Goal: Find specific page/section: Find specific page/section

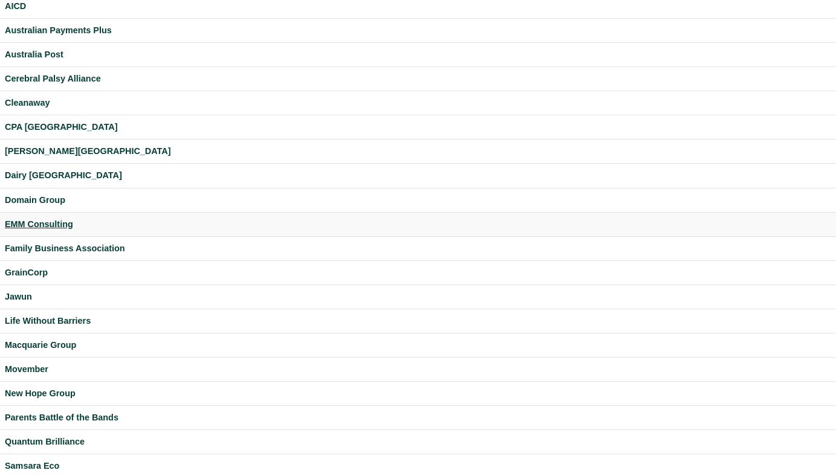
scroll to position [42, 0]
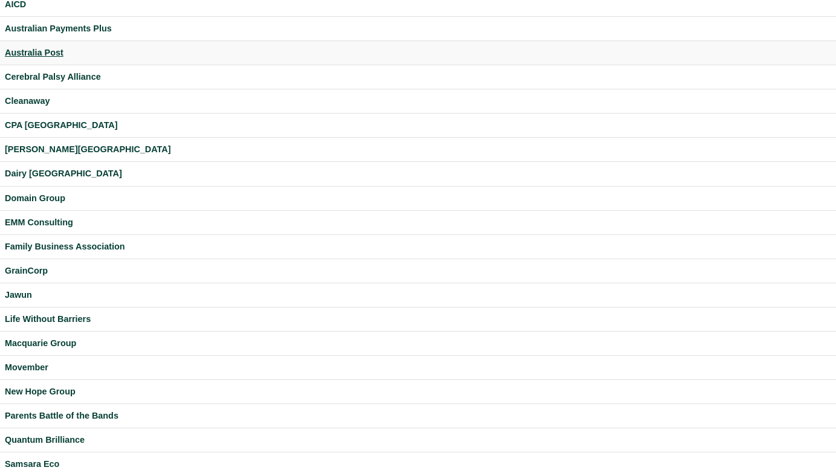
click at [50, 57] on div "Australia Post" at bounding box center [418, 53] width 826 height 14
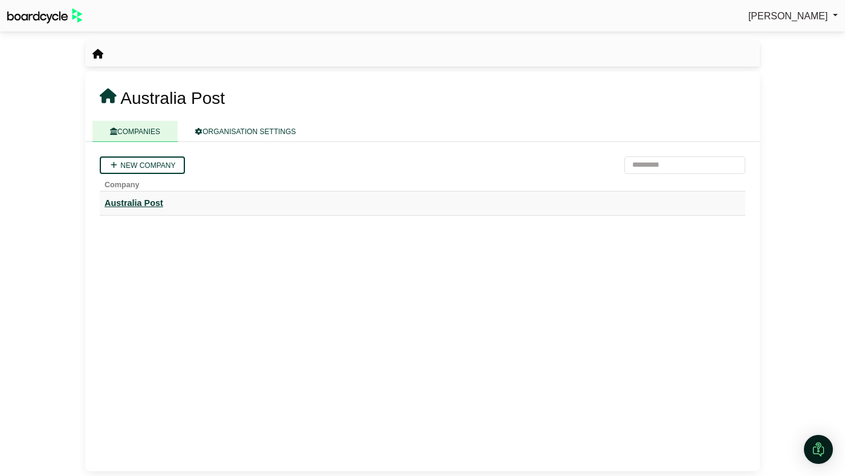
click at [154, 201] on div "Australia Post" at bounding box center [423, 203] width 636 height 14
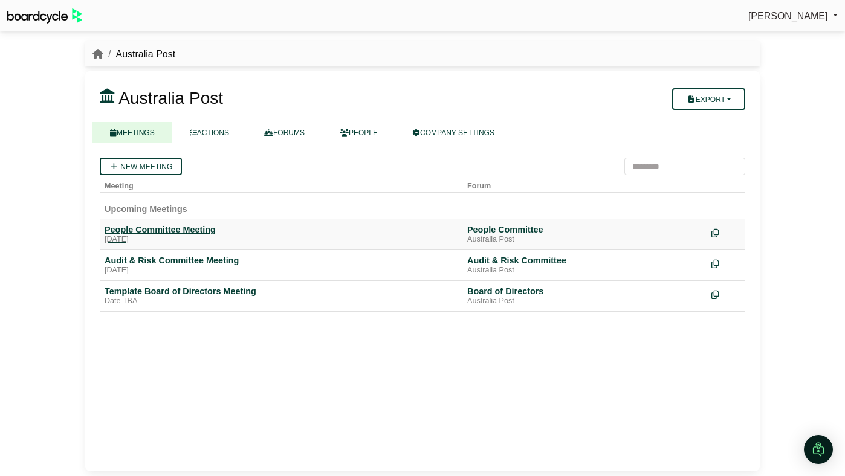
click at [178, 235] on div "People Committee Meeting" at bounding box center [281, 229] width 353 height 11
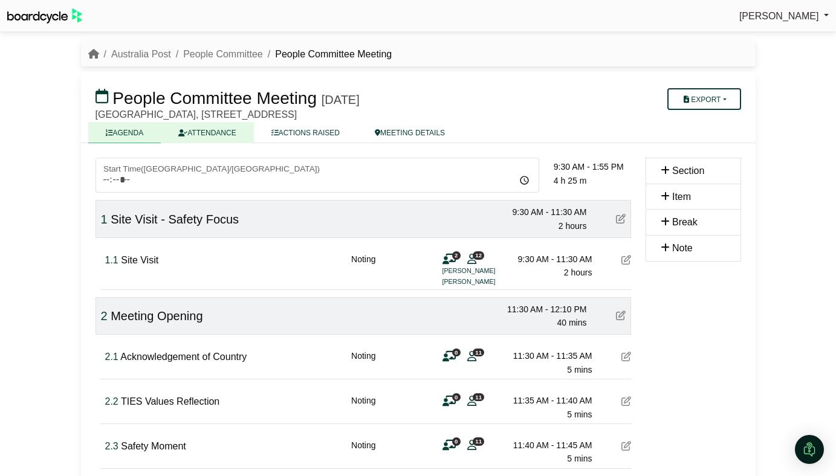
click at [213, 132] on link "ATTENDANCE" at bounding box center [207, 132] width 92 height 21
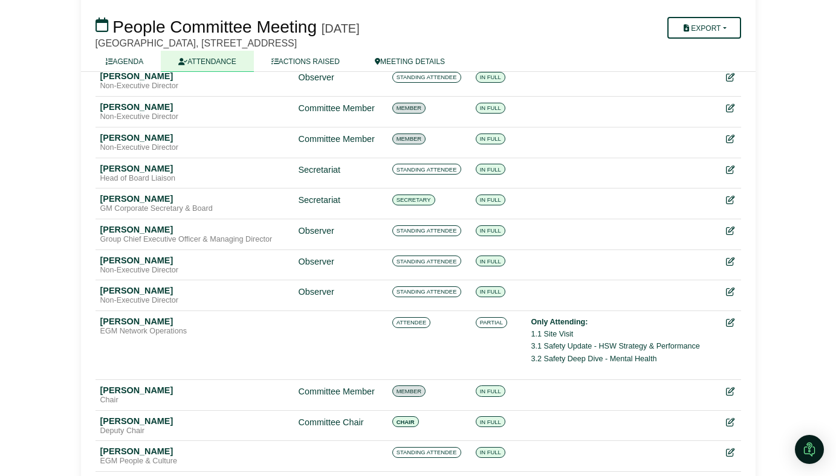
scroll to position [152, 0]
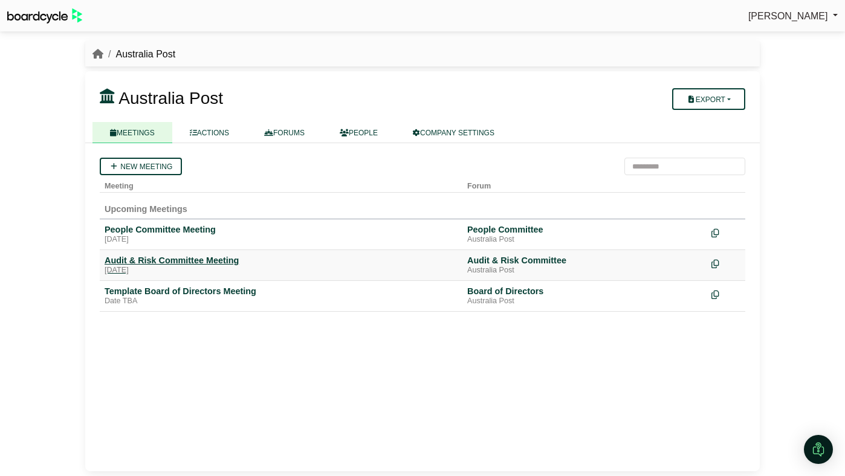
click at [124, 268] on div "[DATE]" at bounding box center [281, 271] width 353 height 10
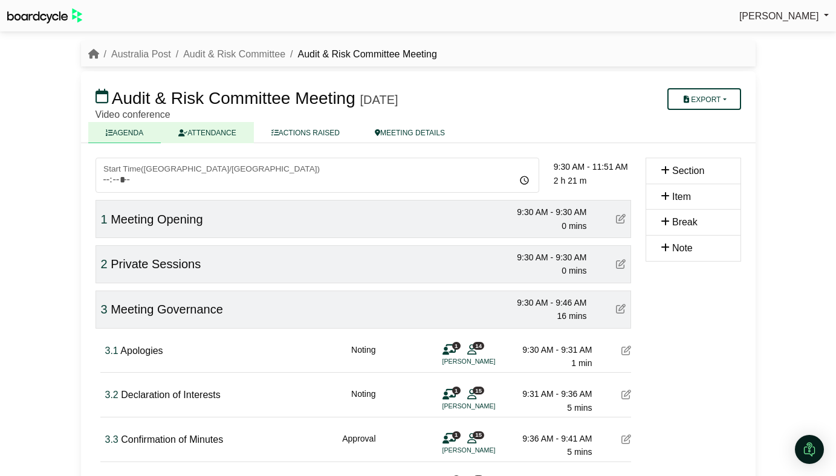
click at [209, 134] on link "ATTENDANCE" at bounding box center [207, 132] width 92 height 21
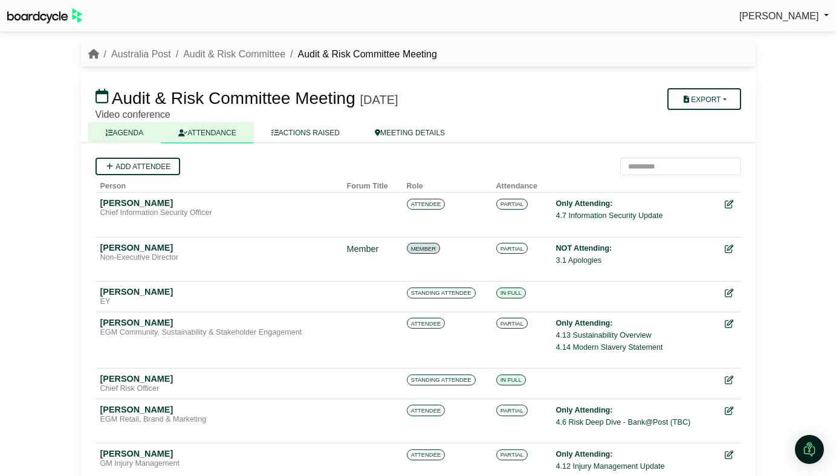
click at [120, 139] on link "AGENDA" at bounding box center [124, 132] width 73 height 21
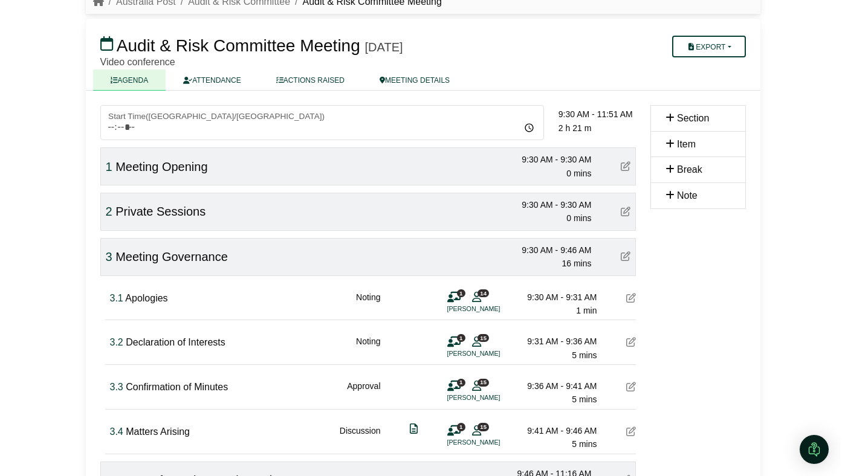
scroll to position [82, 0]
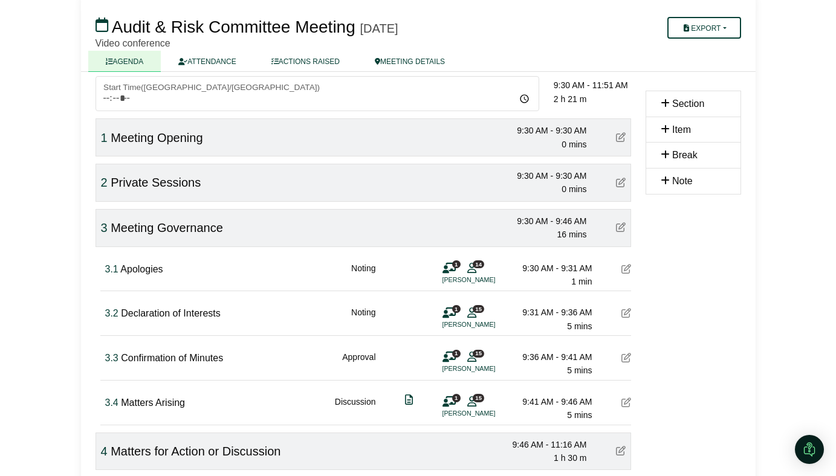
click at [465, 264] on div "1 14 [PERSON_NAME]" at bounding box center [460, 274] width 36 height 24
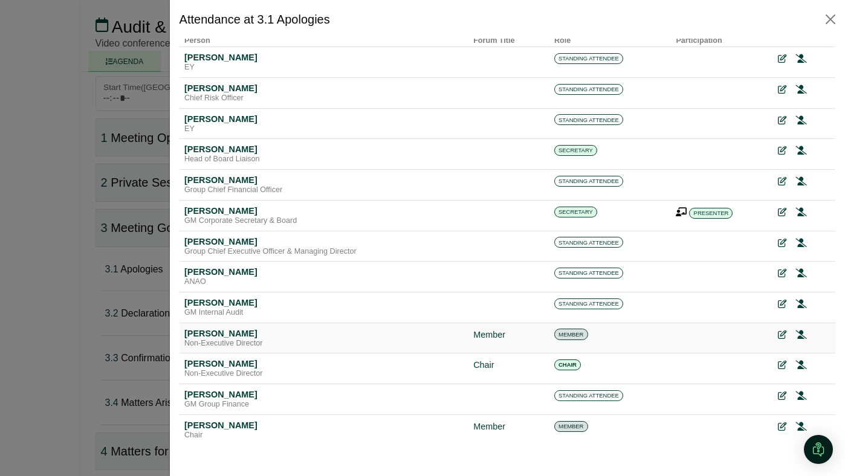
scroll to position [0, 0]
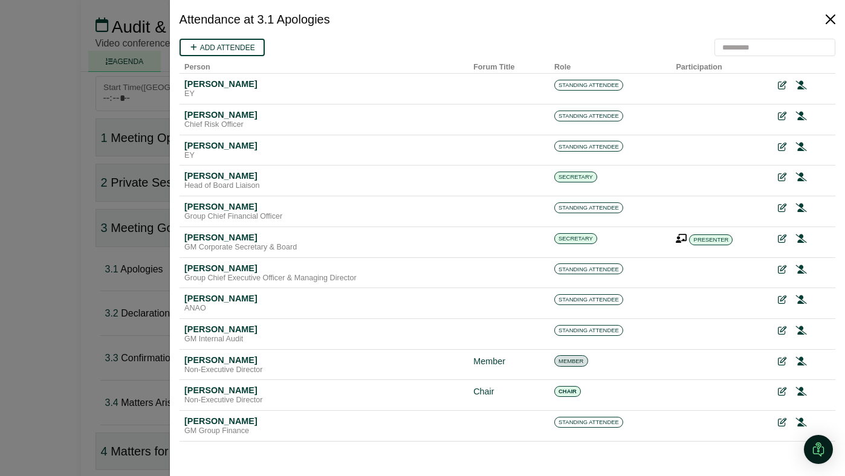
click at [827, 23] on button "Close" at bounding box center [830, 19] width 19 height 19
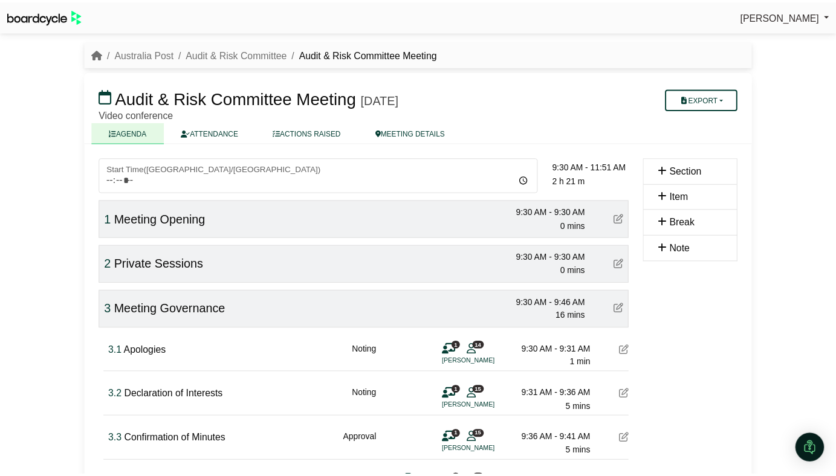
scroll to position [82, 0]
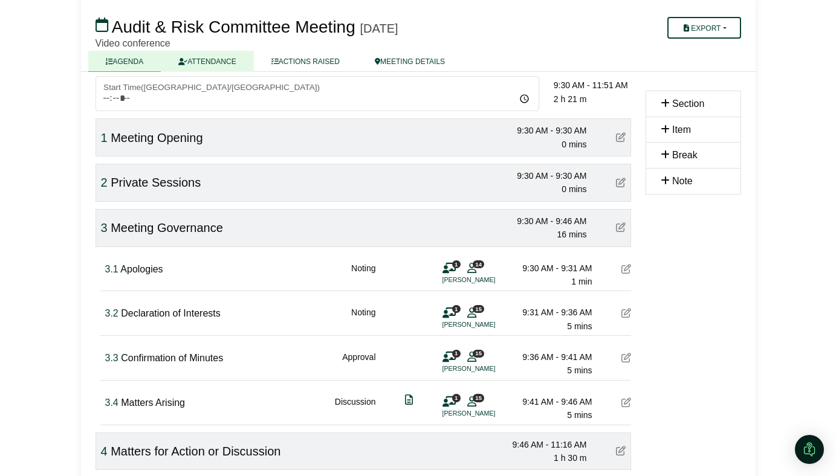
click at [238, 70] on link "ATTENDANCE" at bounding box center [207, 61] width 92 height 21
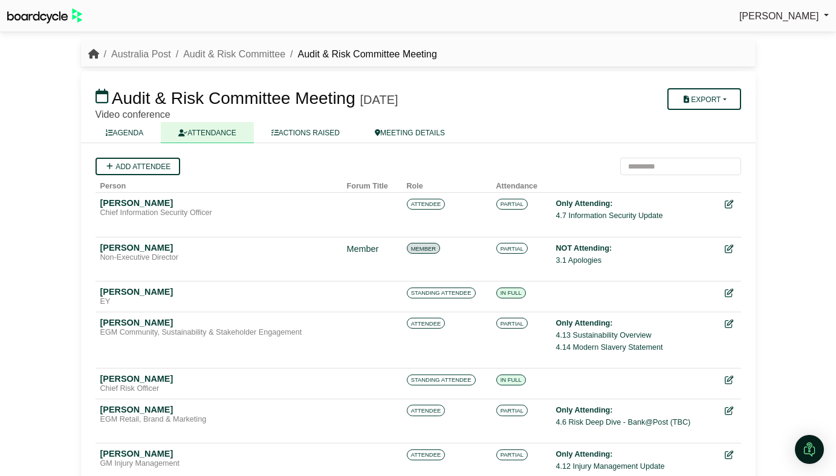
click at [95, 57] on icon "breadcrumb" at bounding box center [93, 54] width 11 height 10
